Goal: Information Seeking & Learning: Learn about a topic

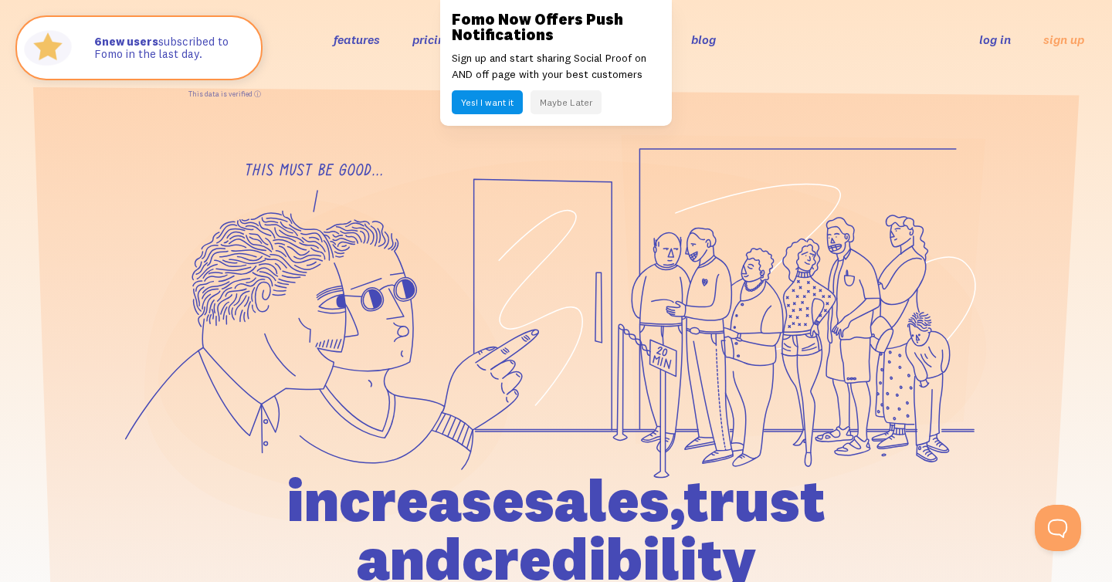
click at [431, 39] on link "pricing" at bounding box center [431, 39] width 39 height 15
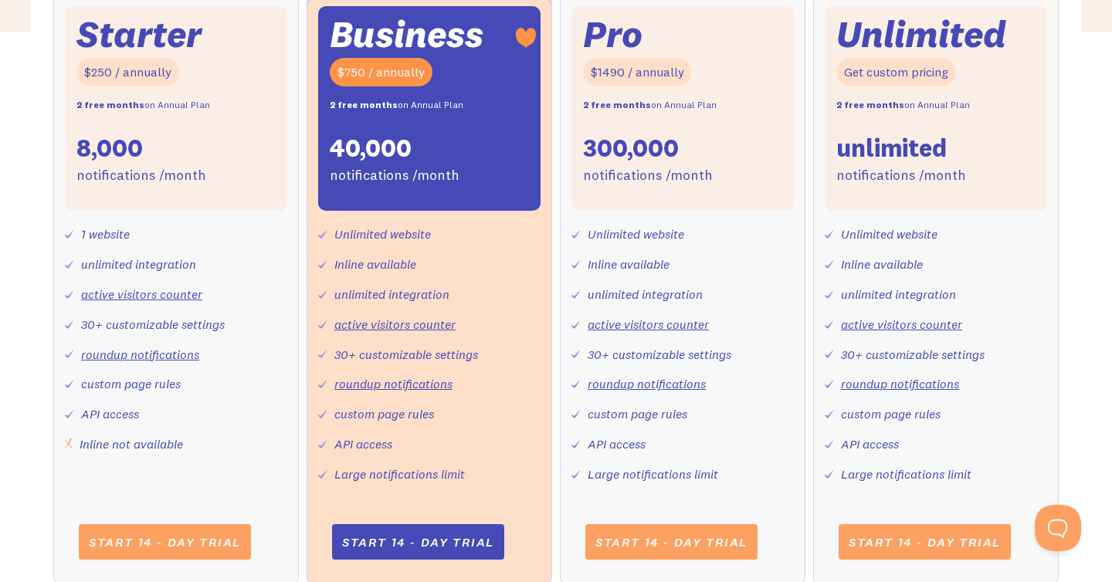
scroll to position [541, 0]
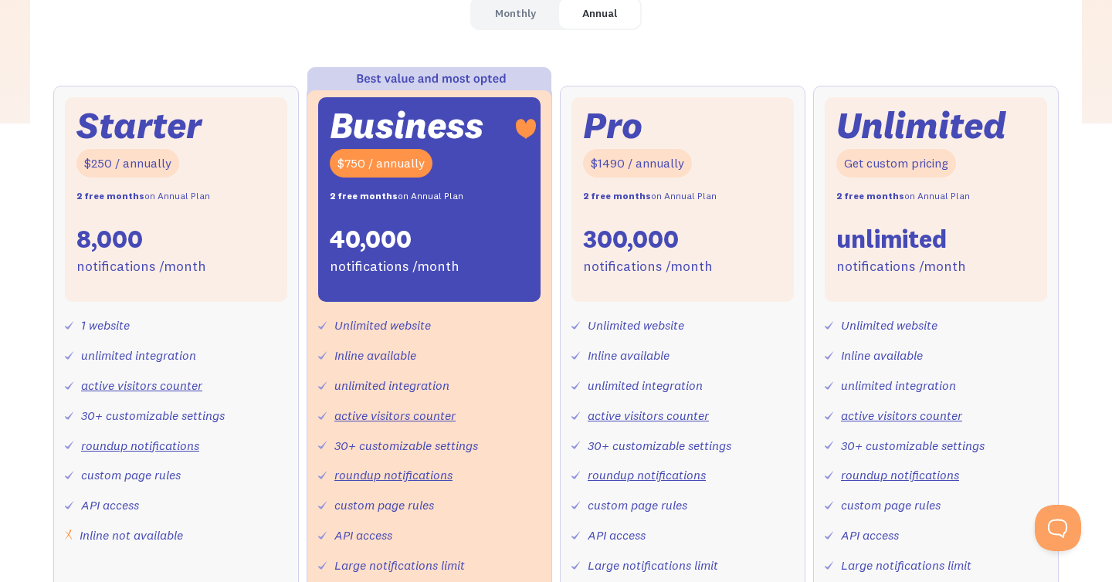
click at [368, 160] on div "$750 / annually" at bounding box center [381, 163] width 103 height 29
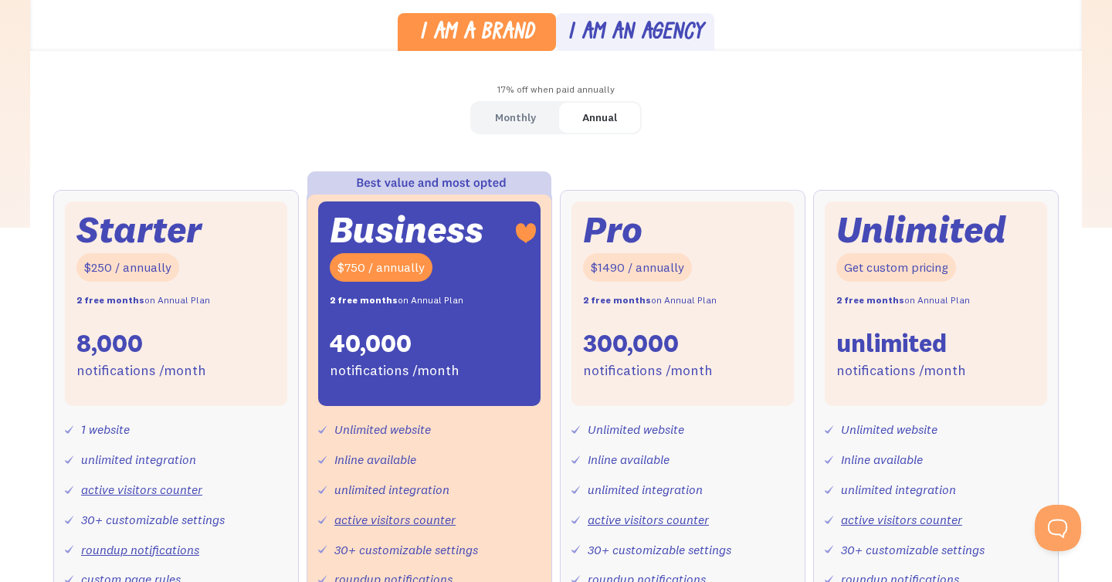
scroll to position [419, 0]
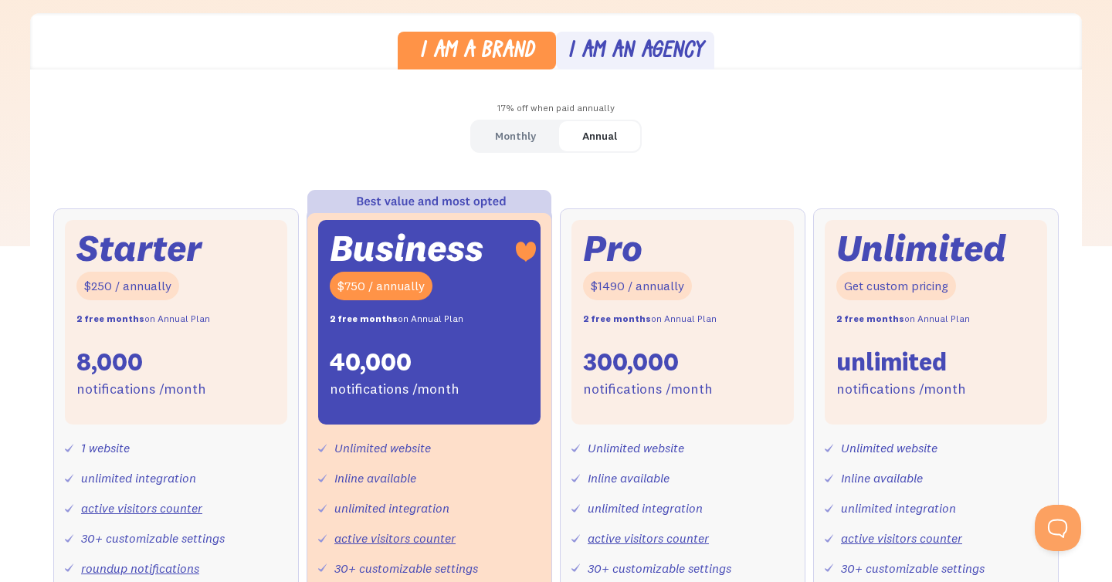
click at [518, 137] on div "Monthly" at bounding box center [515, 136] width 41 height 22
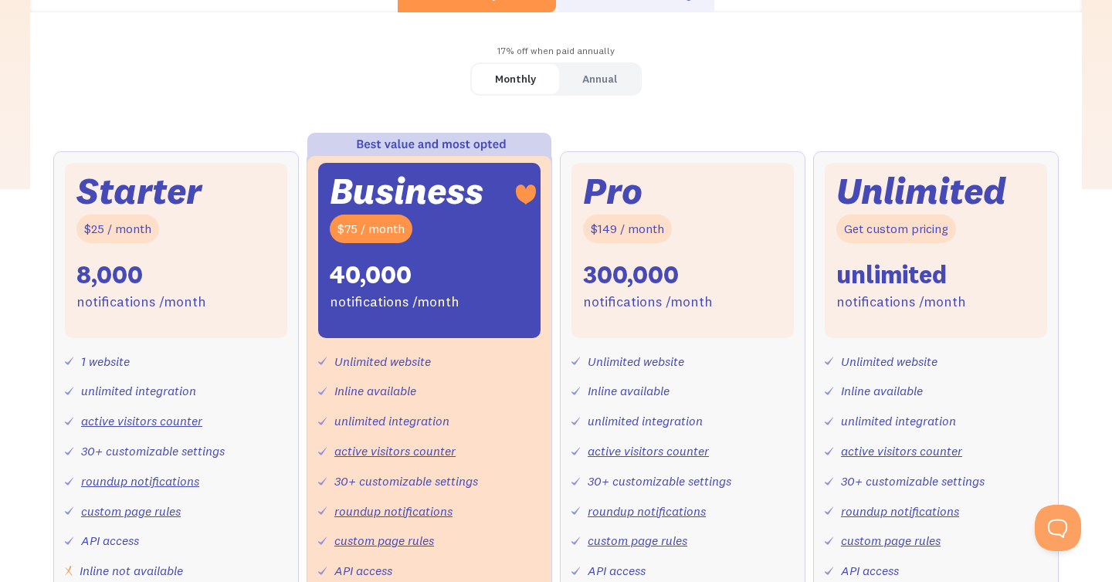
scroll to position [0, 0]
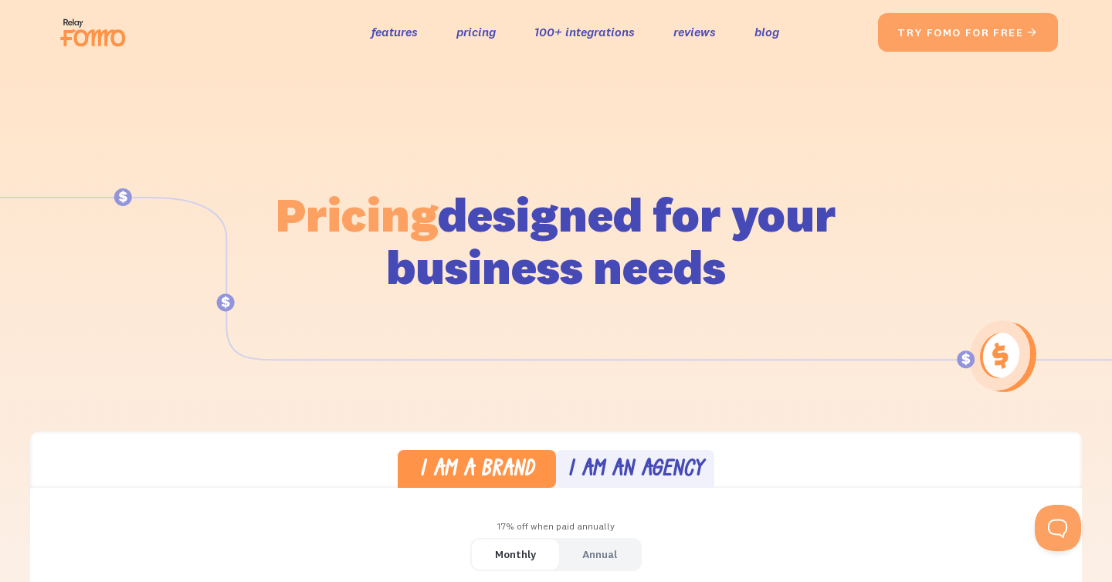
click at [371, 45] on div "the original social proof app features pricing 100+ integrations reviews blog S…" at bounding box center [466, 32] width 824 height 49
click at [392, 22] on link "features" at bounding box center [394, 32] width 46 height 22
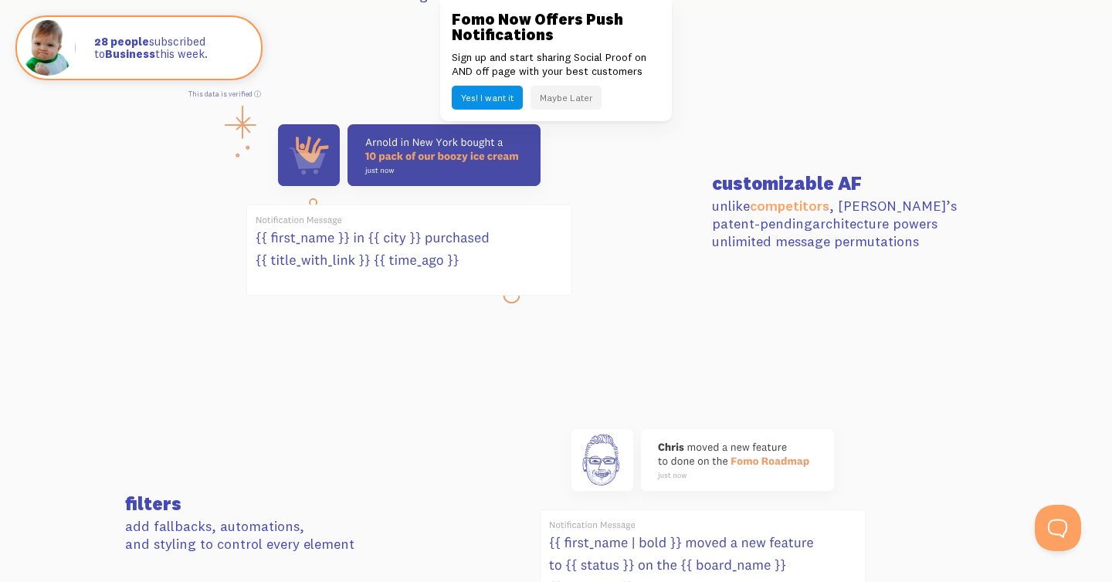
scroll to position [609, 0]
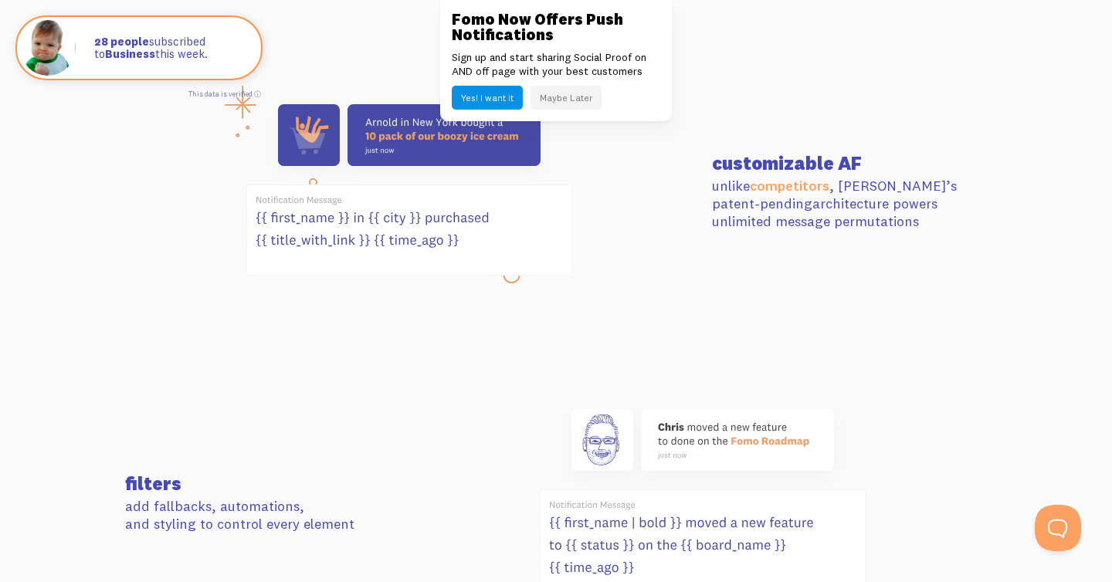
click at [565, 93] on button "Maybe Later" at bounding box center [566, 98] width 71 height 24
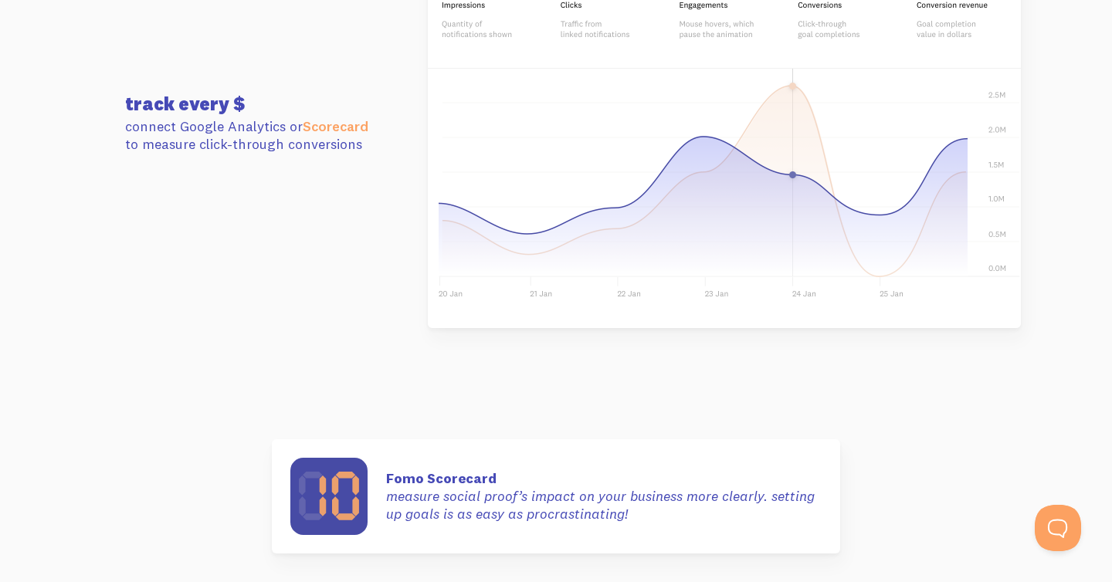
scroll to position [4206, 0]
